Goal: Ask a question

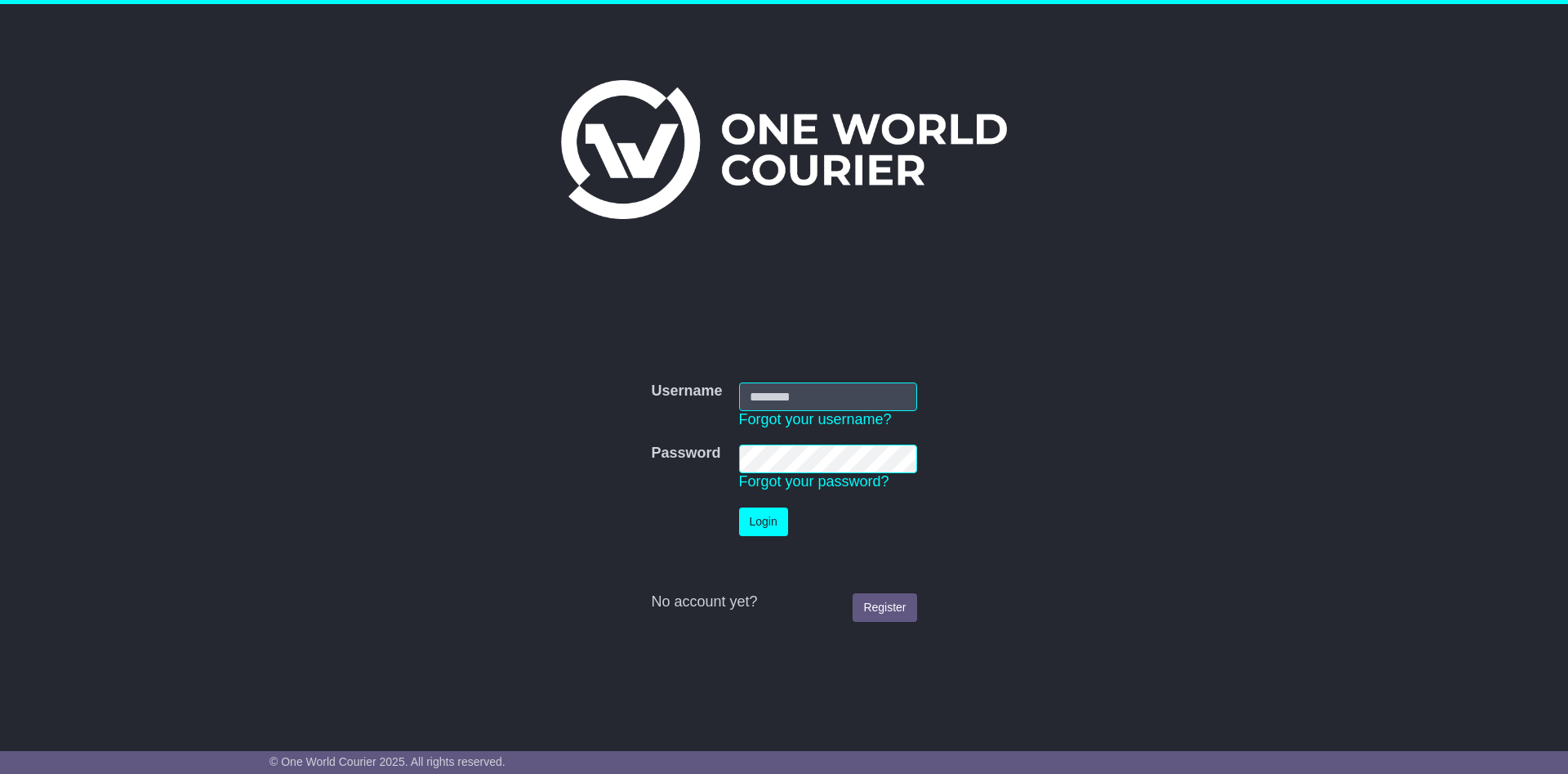
click at [794, 398] on input "Username" at bounding box center [827, 396] width 178 height 28
type input "**********"
click at [757, 521] on button "Login" at bounding box center [764, 521] width 49 height 28
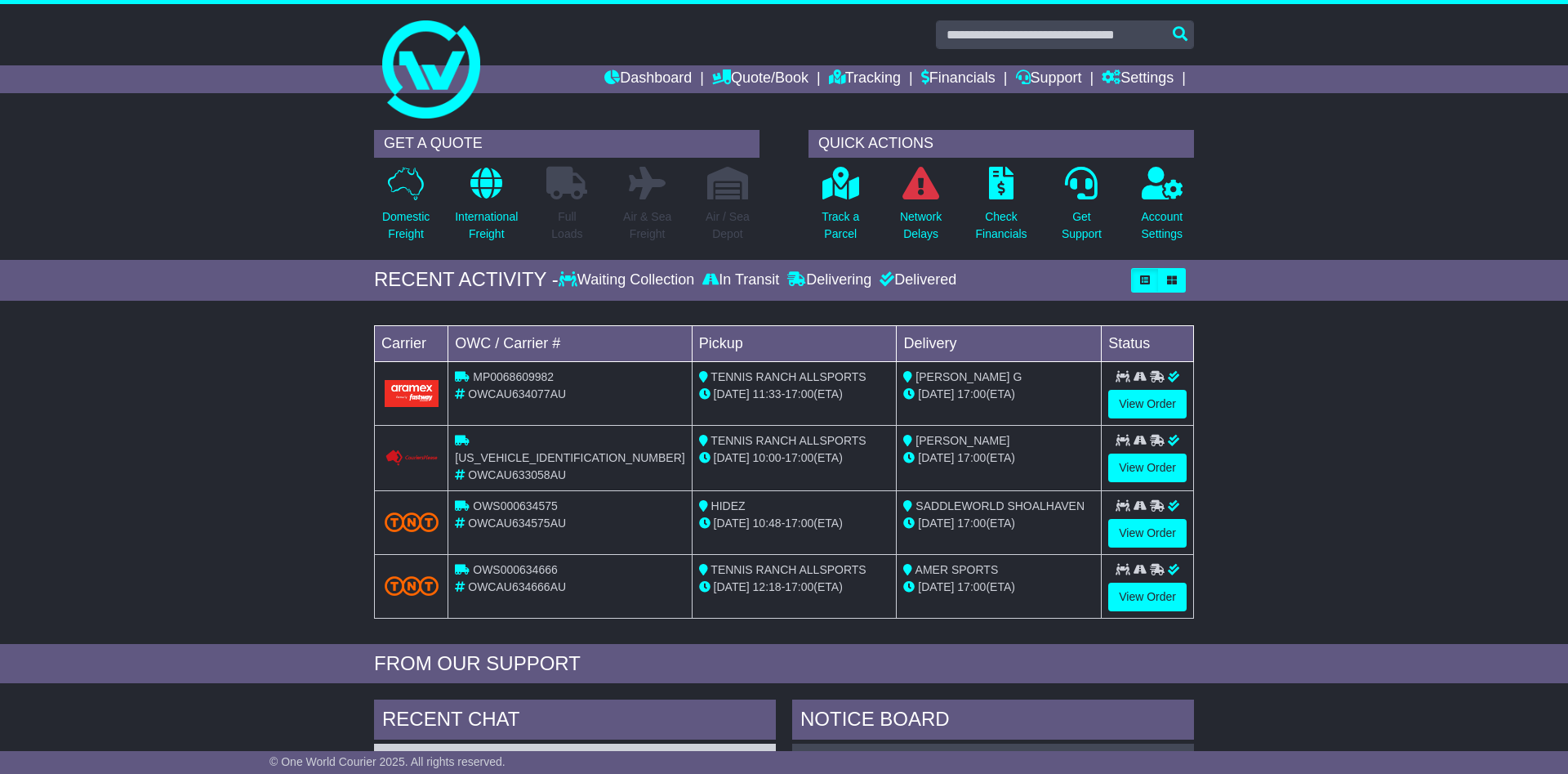
click at [637, 278] on div "Waiting Collection" at bounding box center [628, 281] width 139 height 18
click at [586, 282] on div "Waiting Collection" at bounding box center [628, 281] width 139 height 18
click at [1170, 279] on icon "button" at bounding box center [1172, 280] width 10 height 10
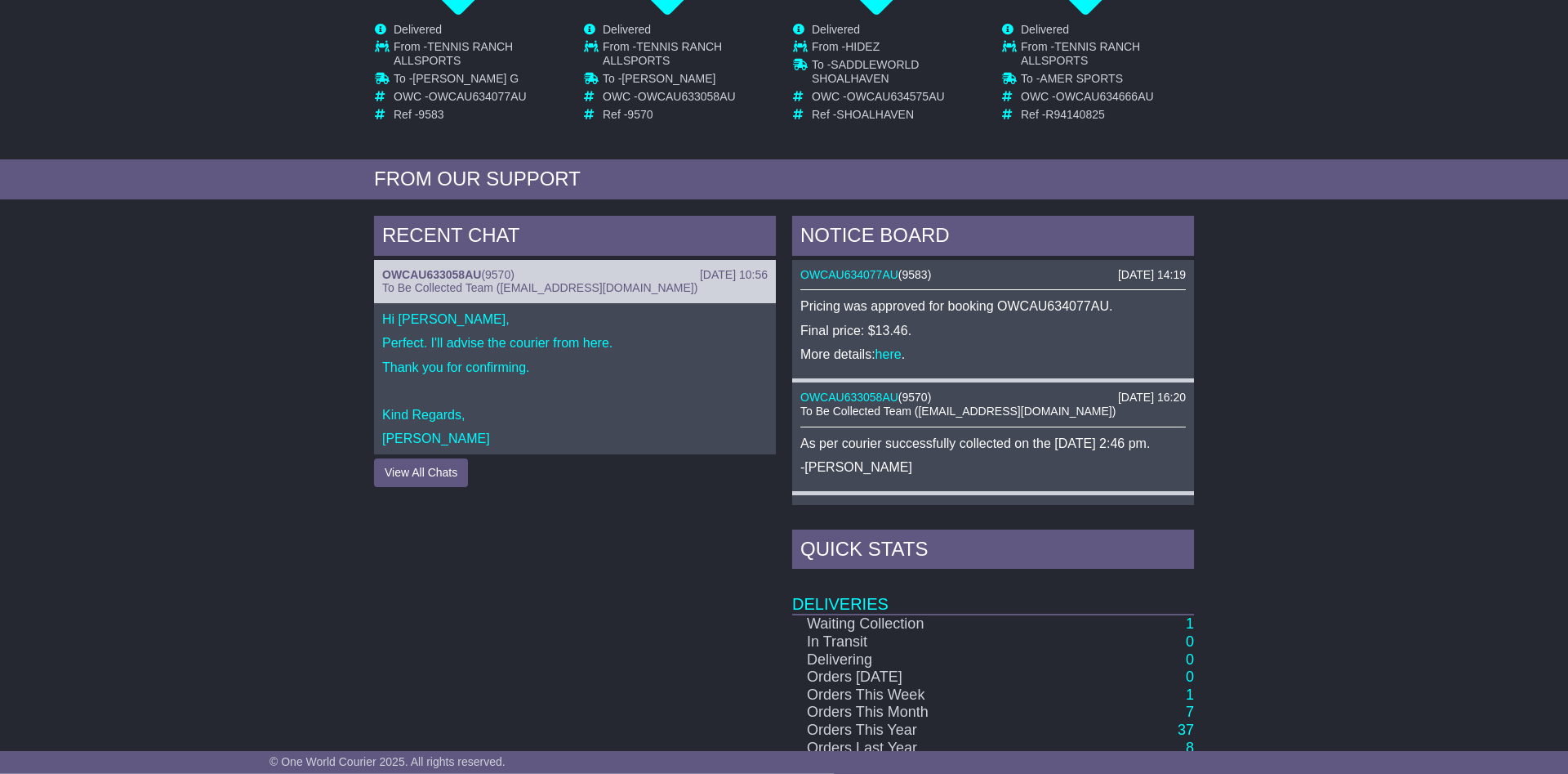
scroll to position [500, 0]
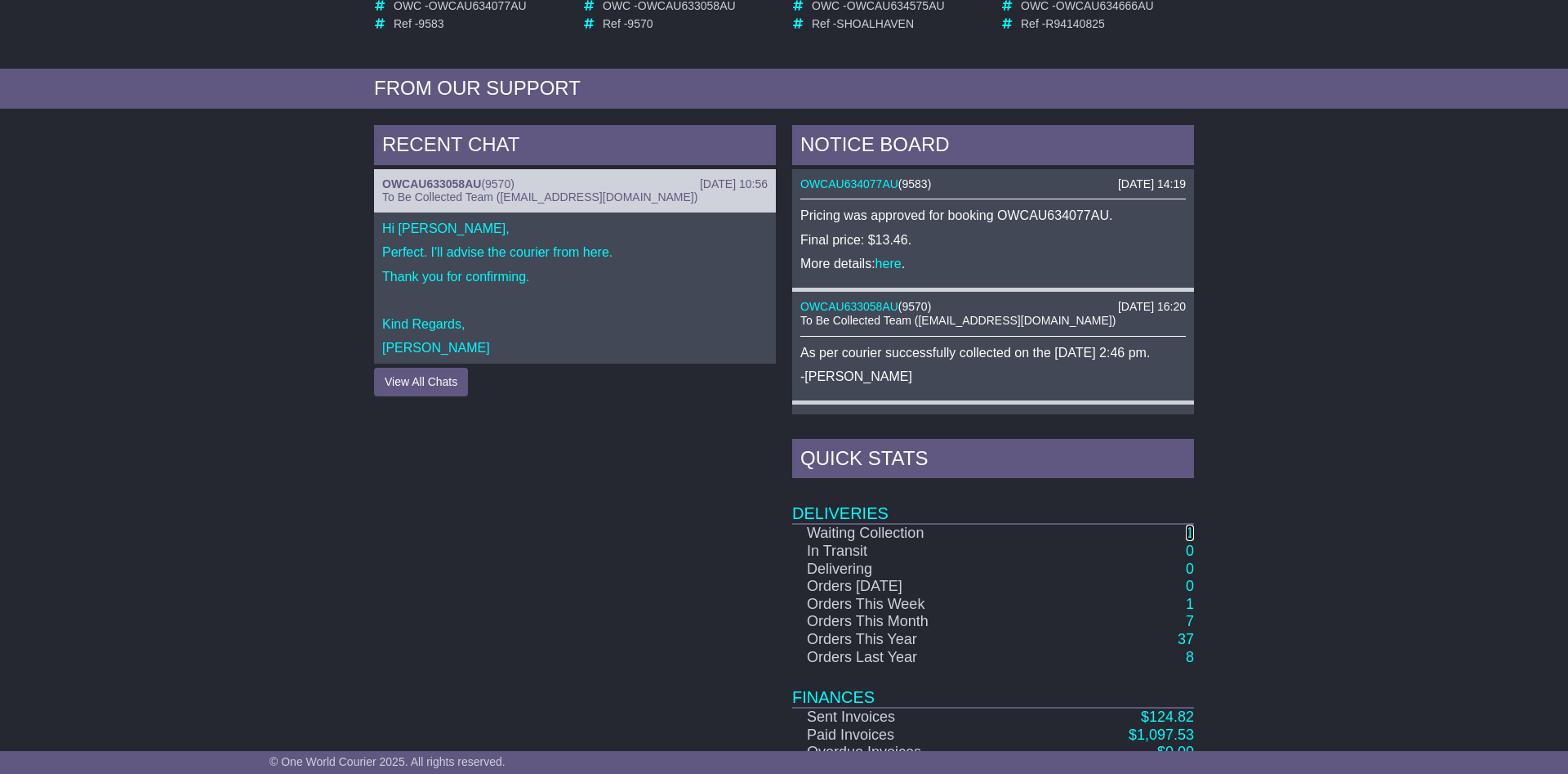
click at [1188, 531] on link "1" at bounding box center [1189, 532] width 8 height 16
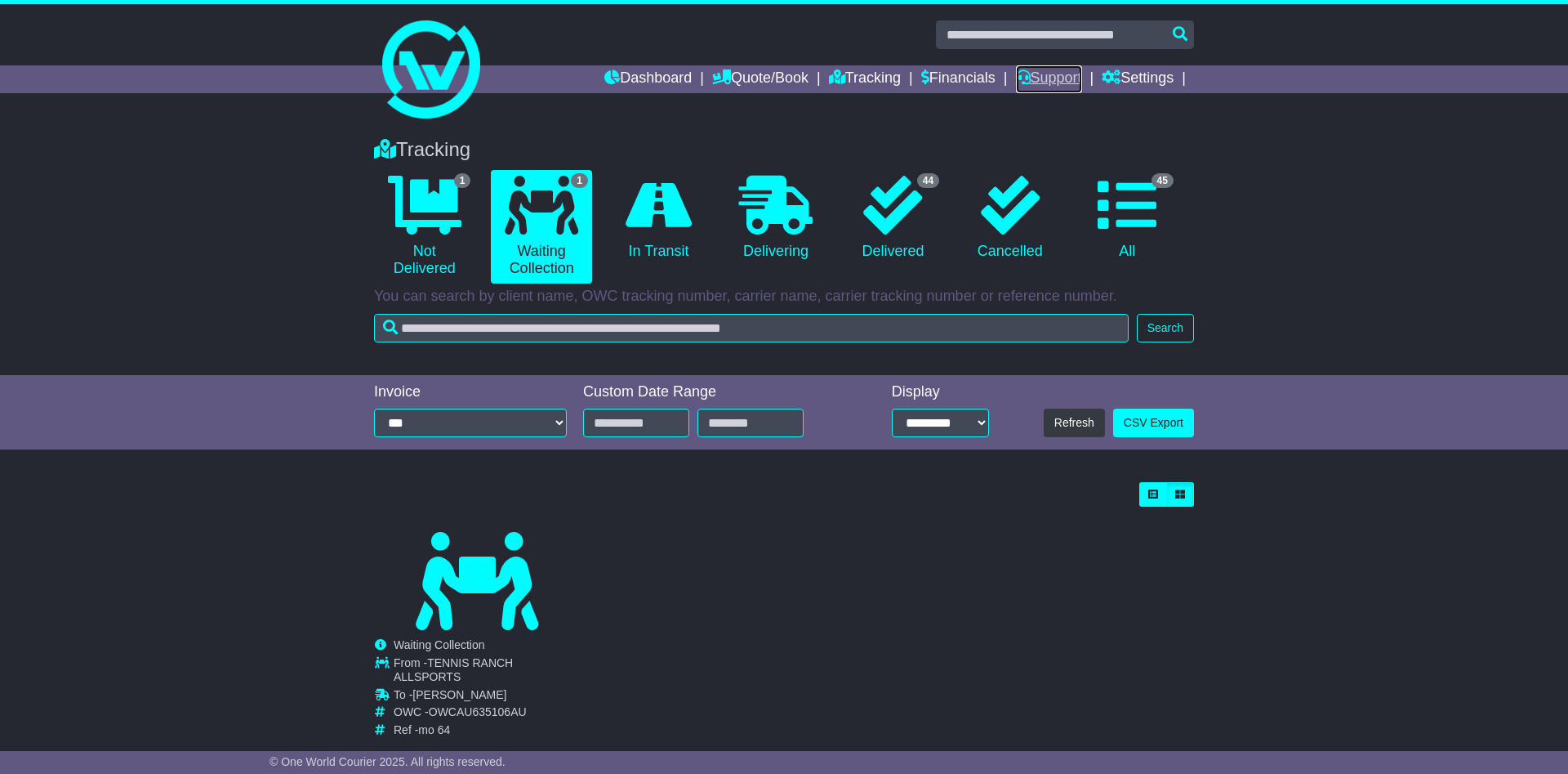
click at [1038, 77] on link "Support" at bounding box center [1049, 79] width 67 height 27
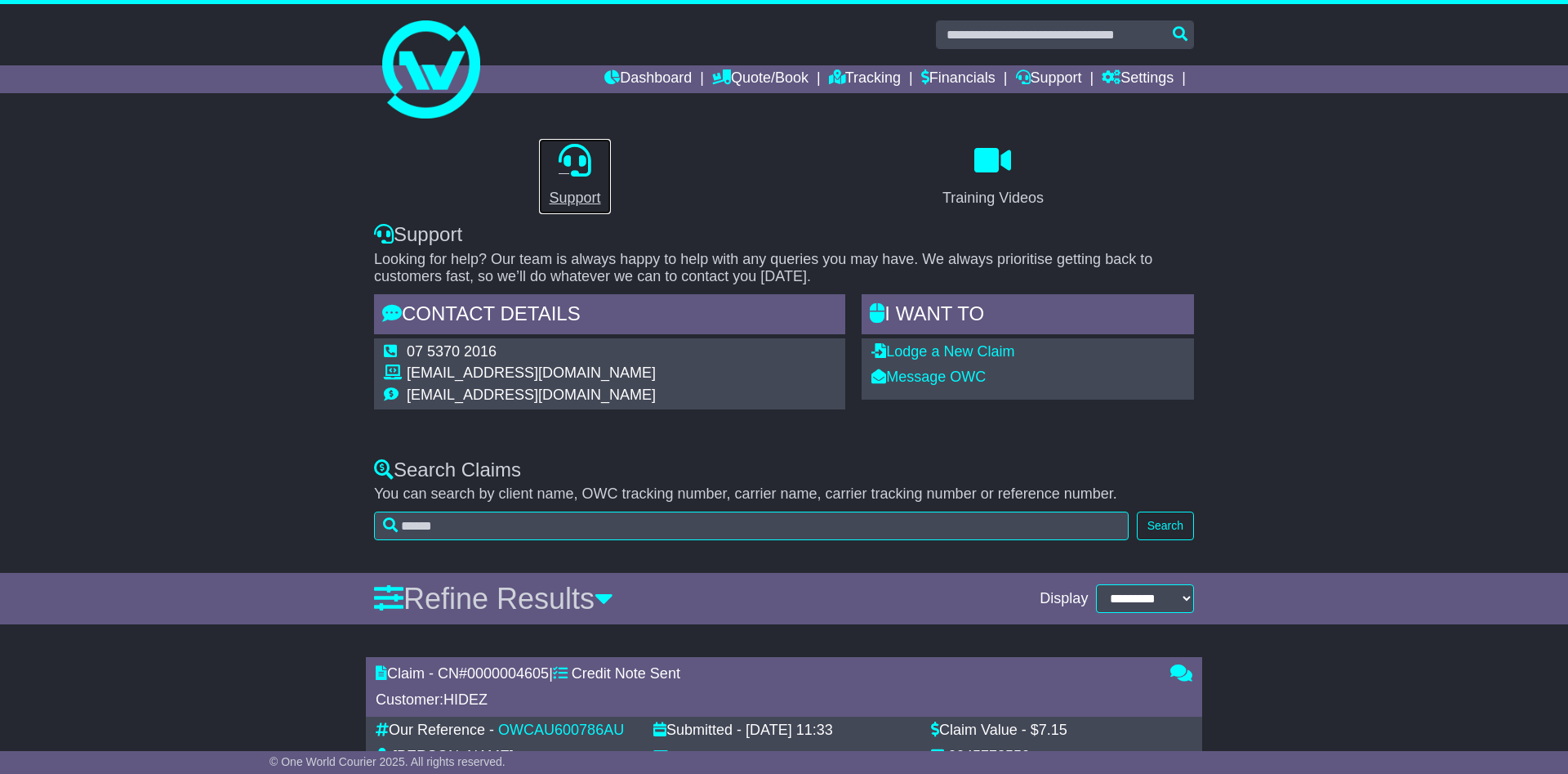
click at [576, 184] on link "Support" at bounding box center [575, 176] width 73 height 77
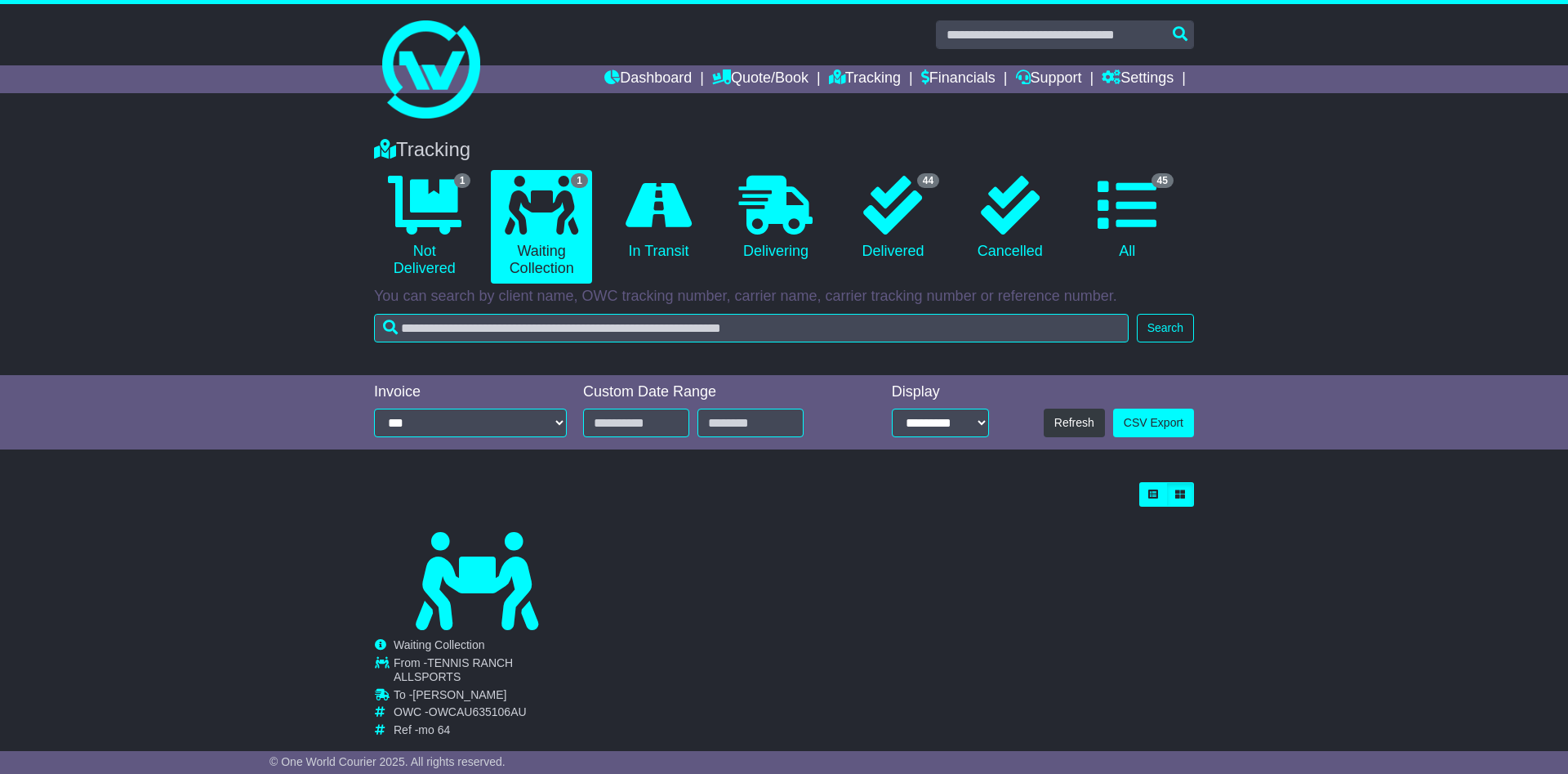
scroll to position [34, 0]
